Goal: Book appointment/travel/reservation

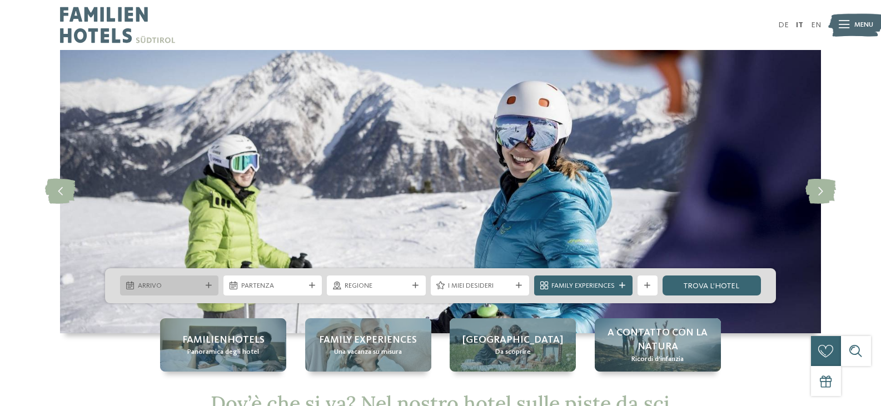
click at [212, 286] on div at bounding box center [208, 286] width 10 height 6
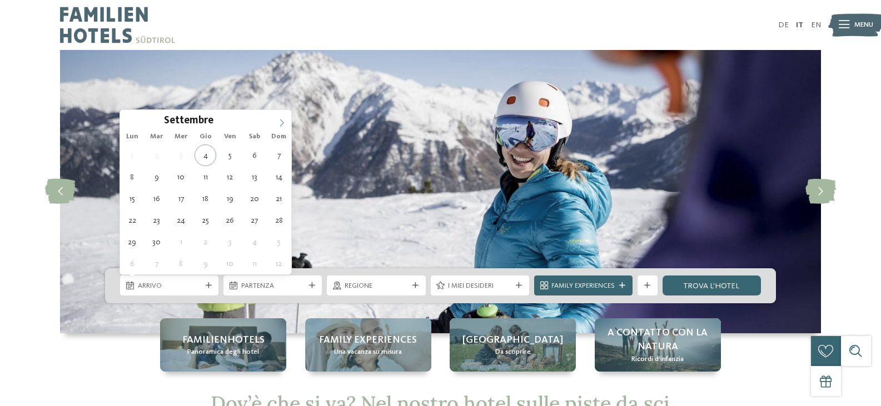
click at [282, 123] on icon at bounding box center [282, 123] width 8 height 8
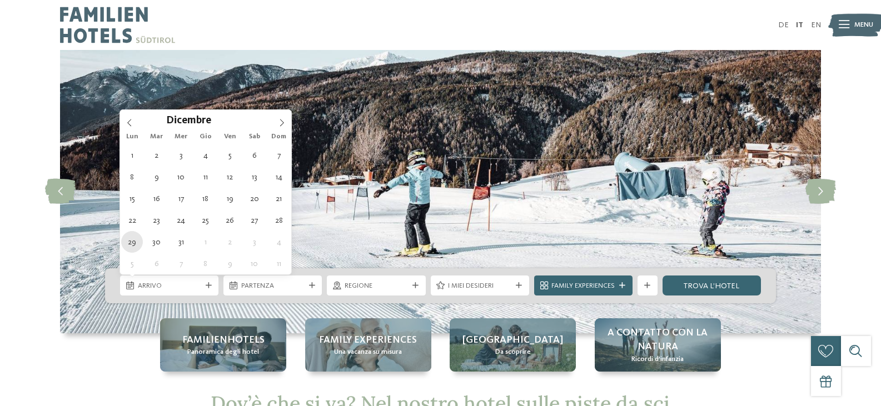
type div "[DATE]"
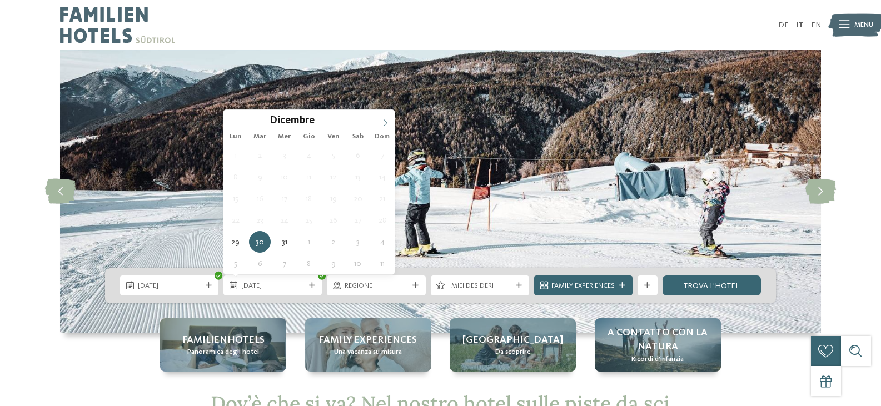
type input "****"
click at [386, 123] on icon at bounding box center [385, 123] width 8 height 8
type div "[DATE]"
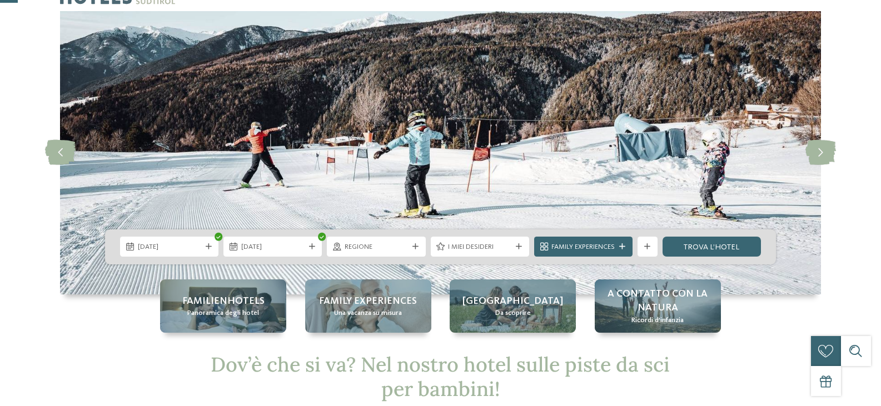
scroll to position [56, 0]
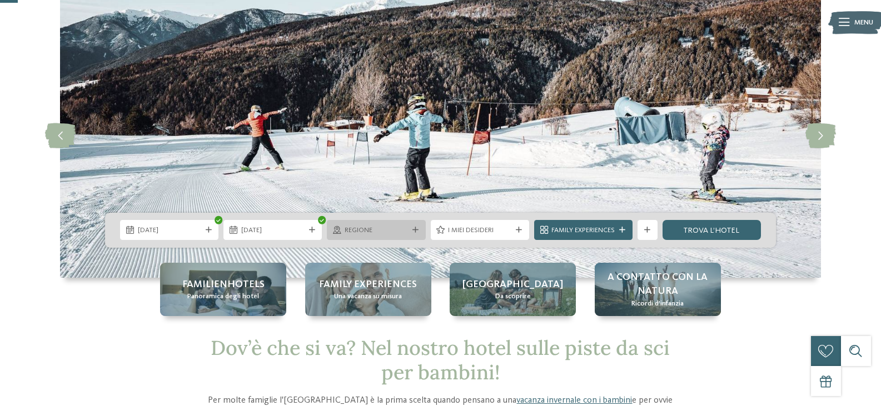
click at [415, 226] on div "Regione" at bounding box center [376, 230] width 98 height 20
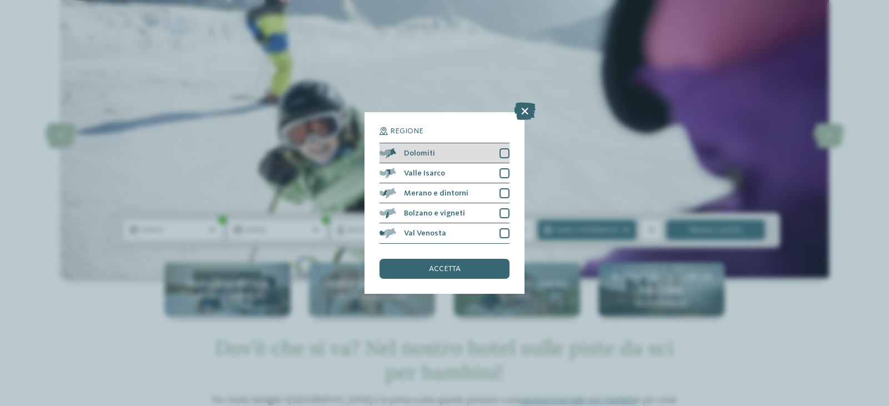
click at [507, 153] on div at bounding box center [505, 153] width 10 height 10
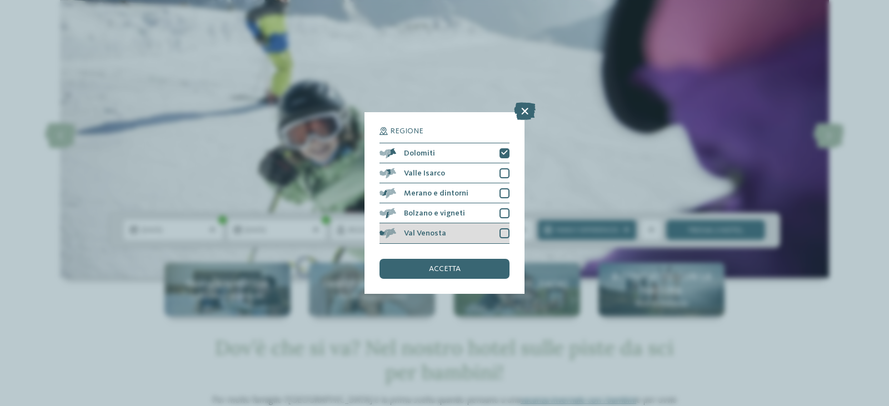
click at [502, 231] on div at bounding box center [505, 233] width 10 height 10
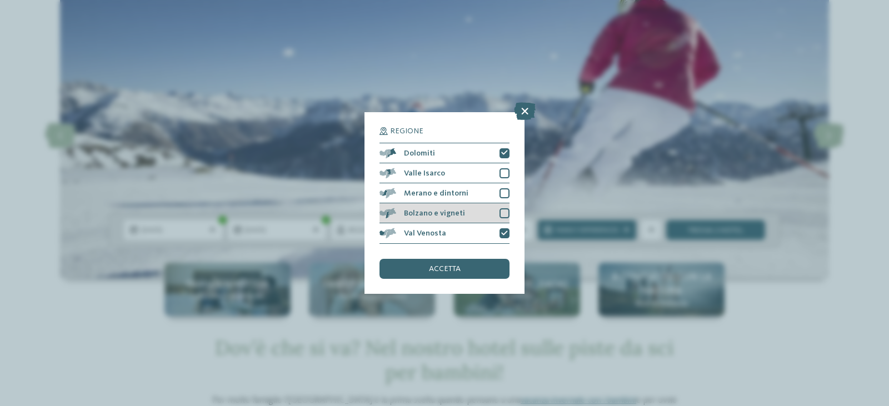
click at [502, 215] on div at bounding box center [505, 213] width 10 height 10
click at [411, 270] on div "accetta" at bounding box center [445, 269] width 130 height 20
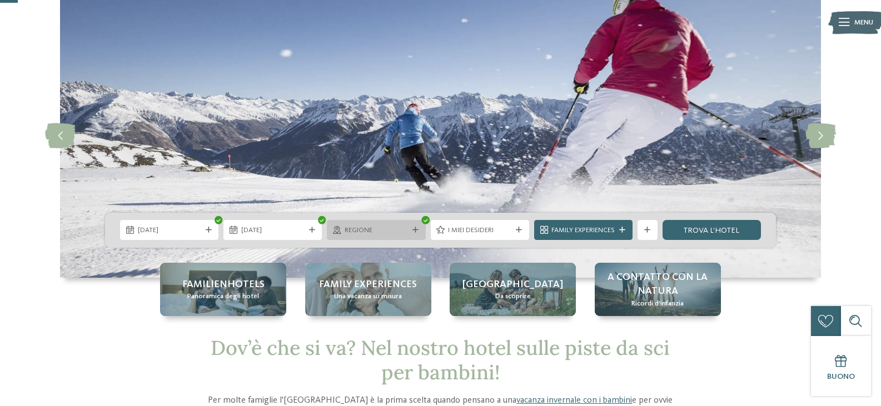
click at [383, 232] on span "Regione" at bounding box center [376, 231] width 63 height 10
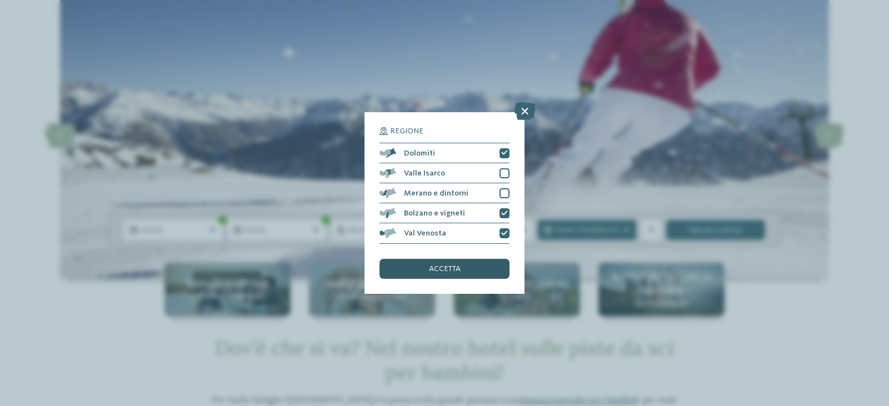
click at [435, 275] on div "accetta" at bounding box center [445, 269] width 130 height 20
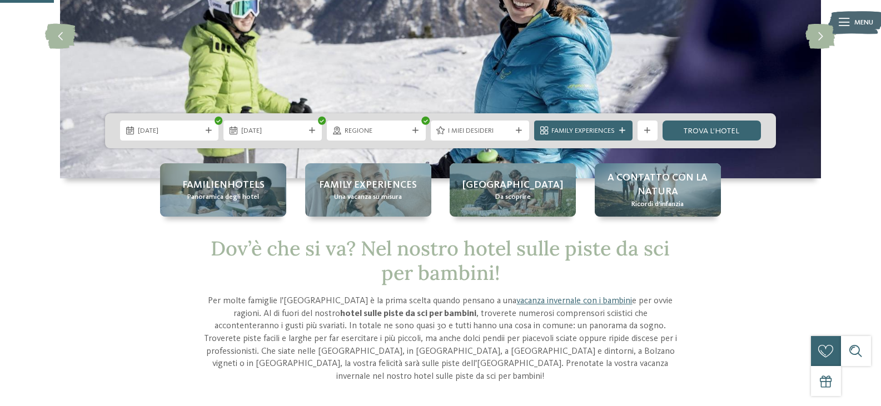
scroll to position [167, 0]
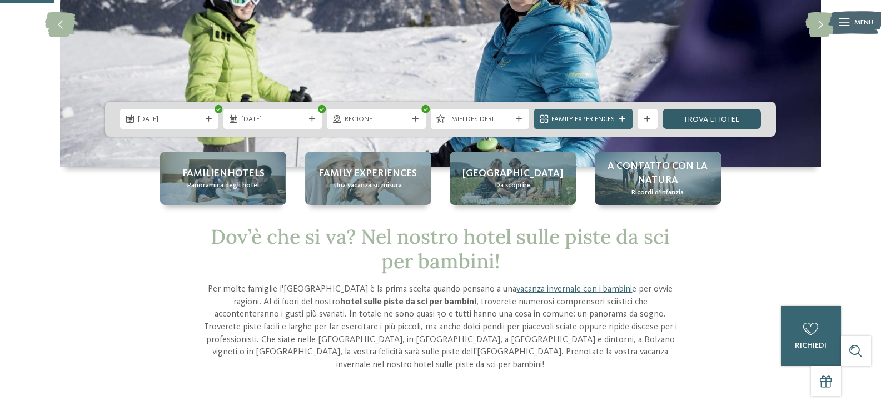
click at [739, 121] on link "trova l’hotel" at bounding box center [711, 119] width 98 height 20
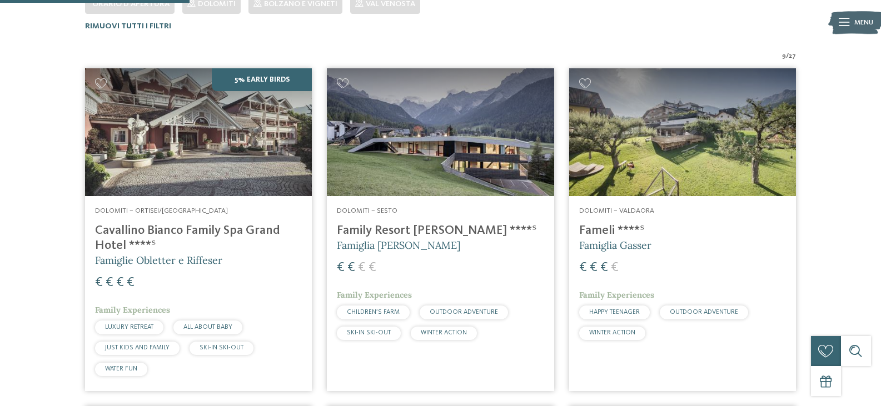
scroll to position [489, 0]
